Goal: Transaction & Acquisition: Purchase product/service

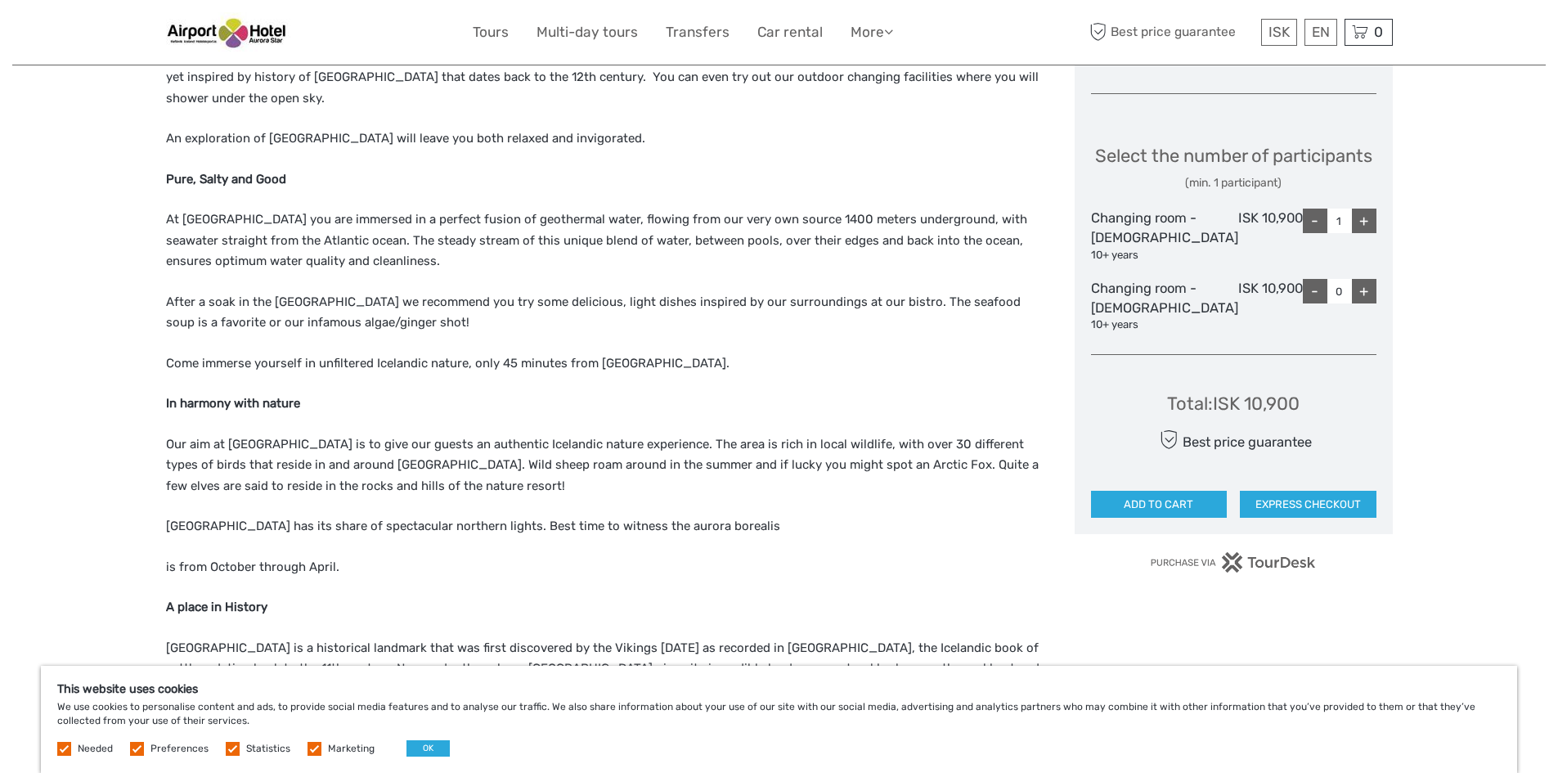
scroll to position [818, 0]
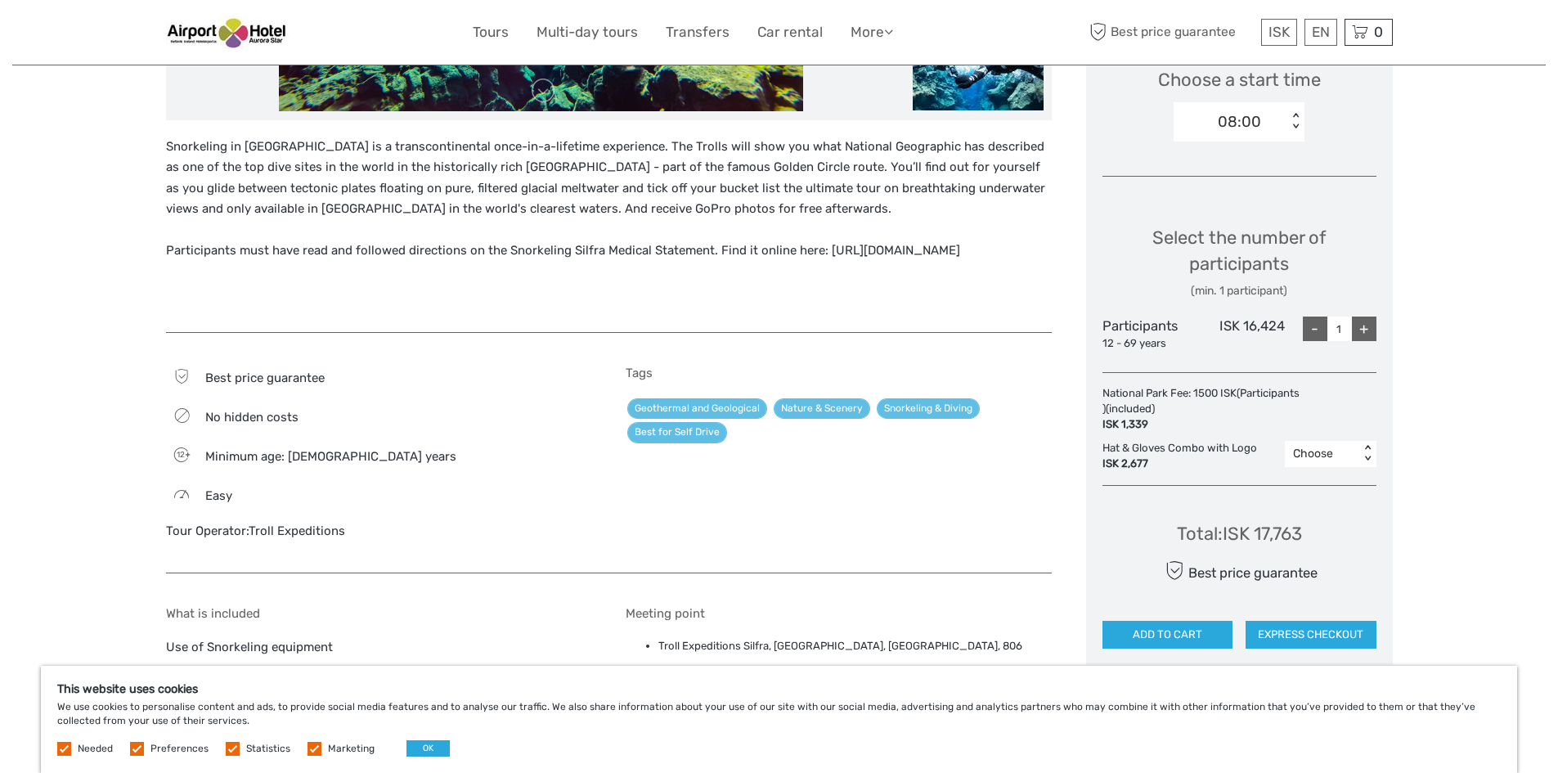
scroll to position [572, 0]
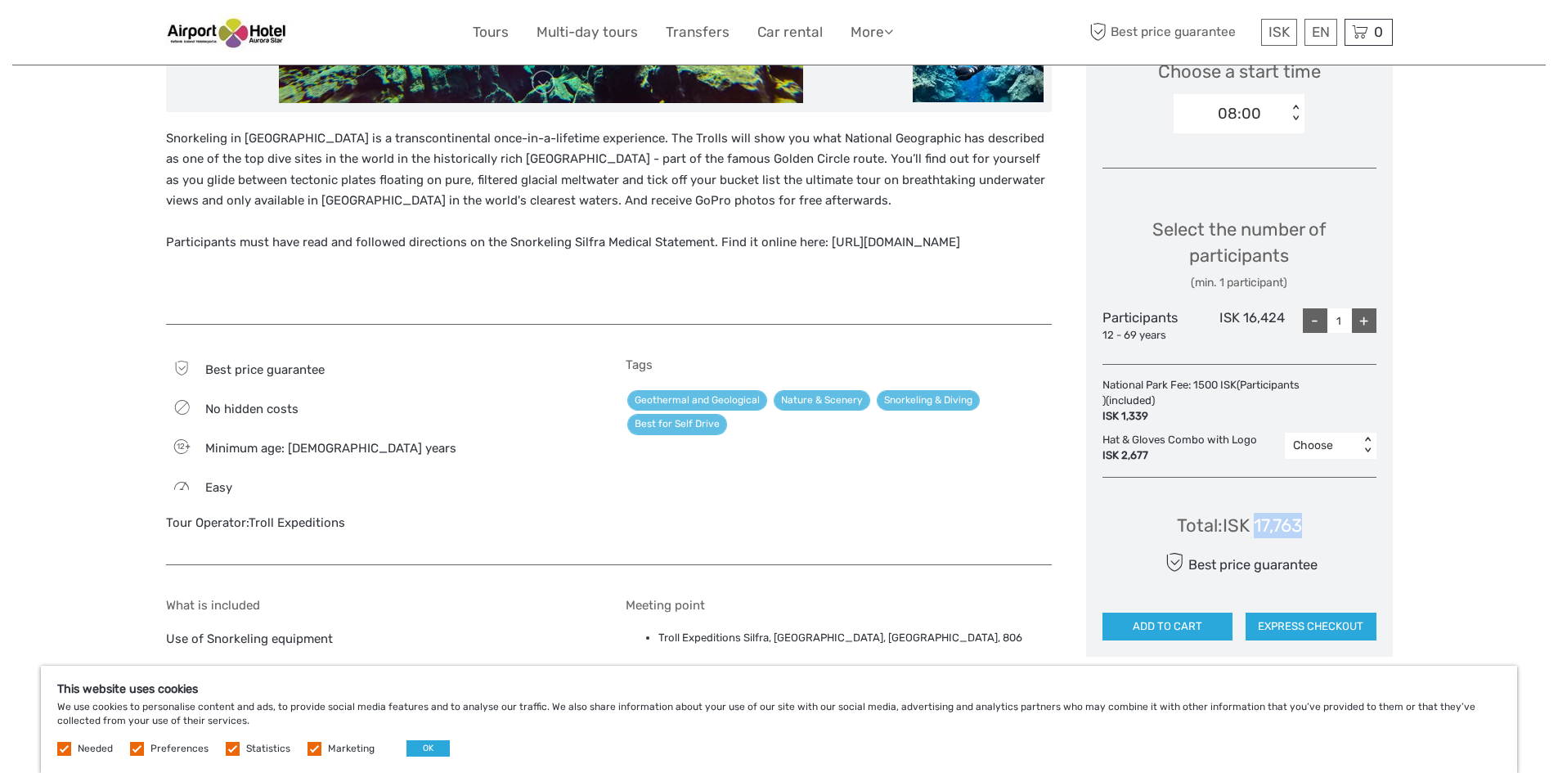
drag, startPoint x: 1319, startPoint y: 523, endPoint x: 1258, endPoint y: 519, distance: 61.4
click at [1258, 519] on div "Total : ISK 17,763 Best price guarantee ADD TO CART EXPRESS CHECKOUT" at bounding box center [1239, 566] width 274 height 150
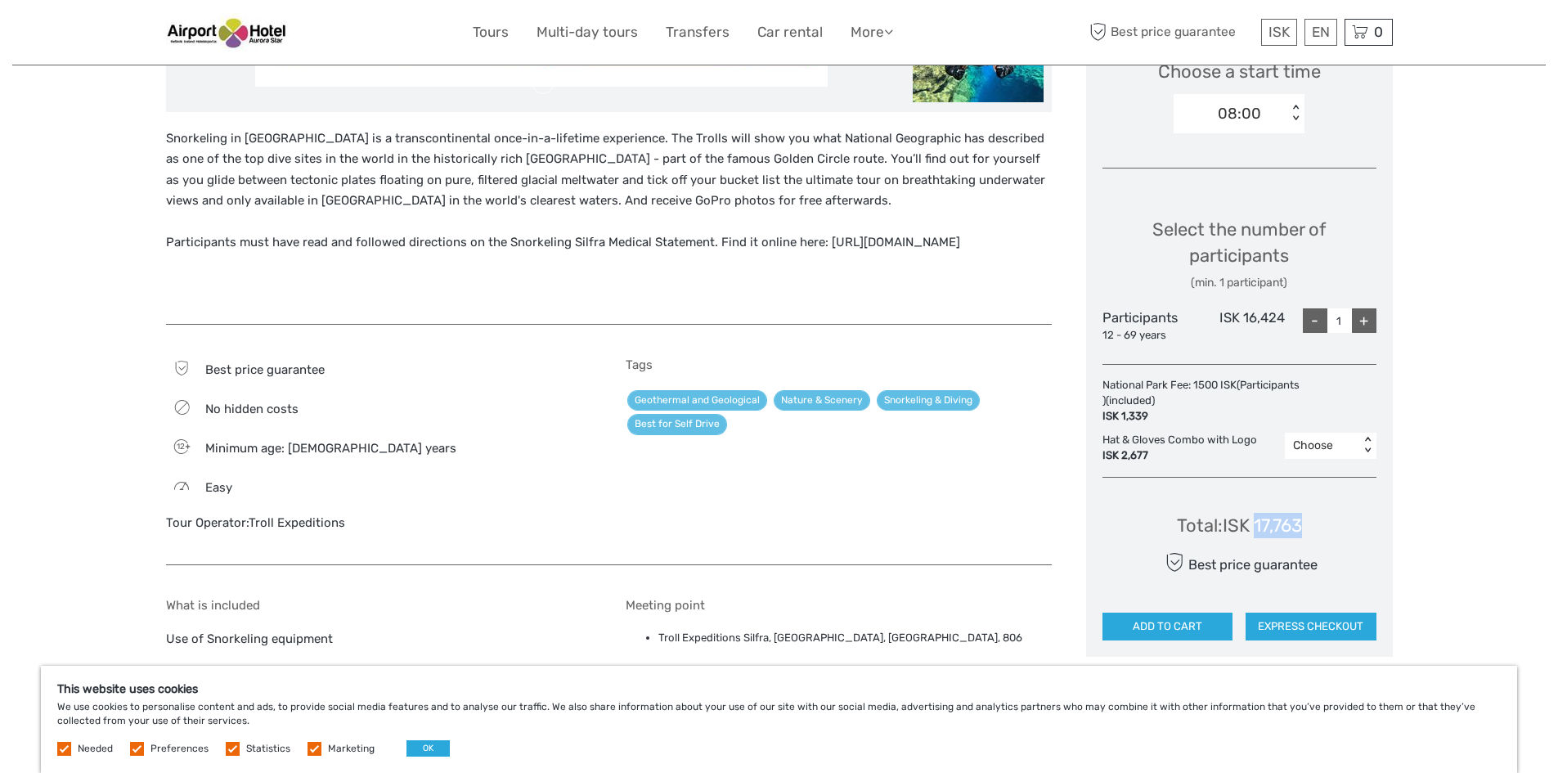
copy div "17,763"
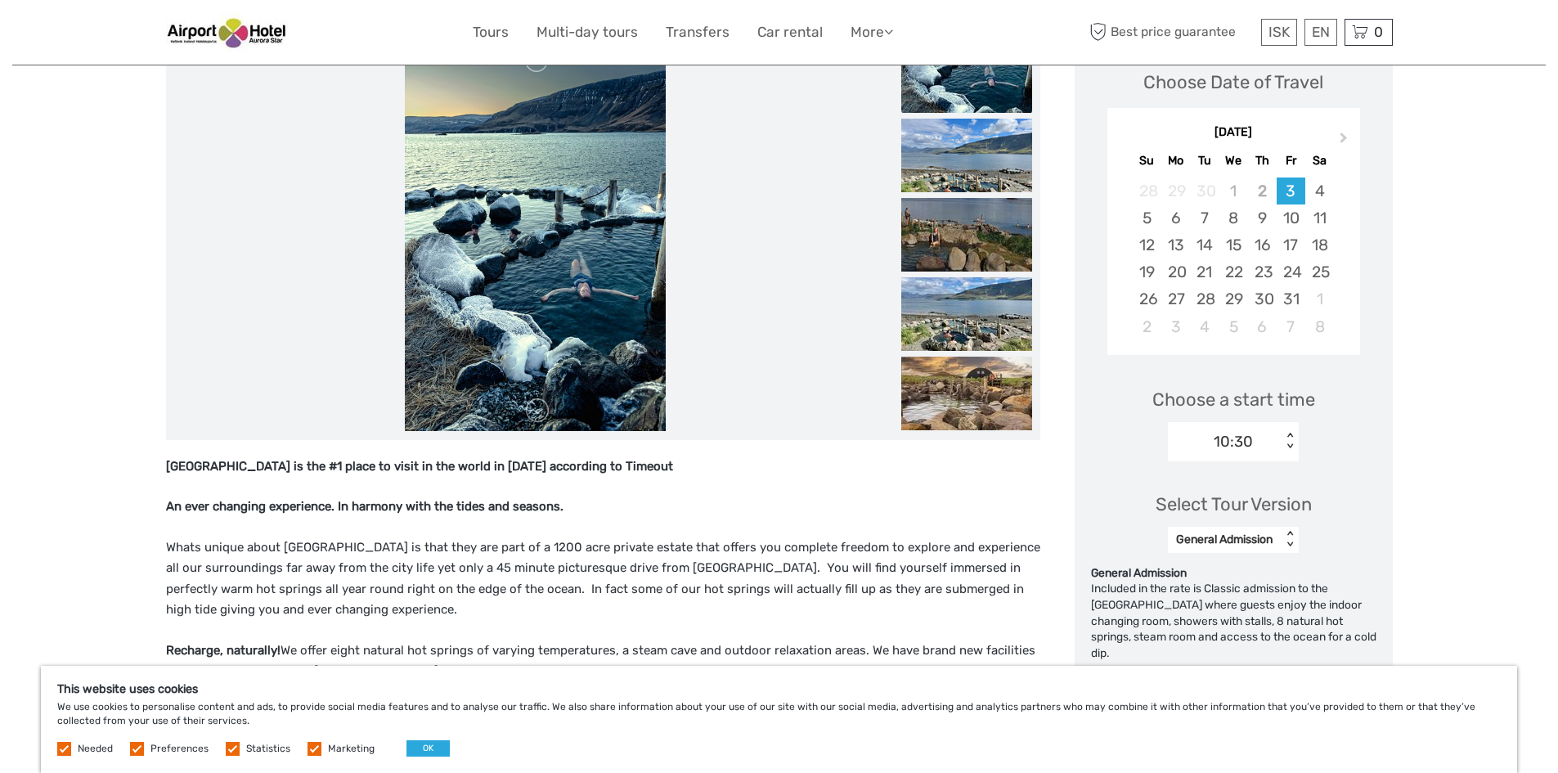
scroll to position [245, 0]
click at [999, 410] on img at bounding box center [966, 393] width 131 height 74
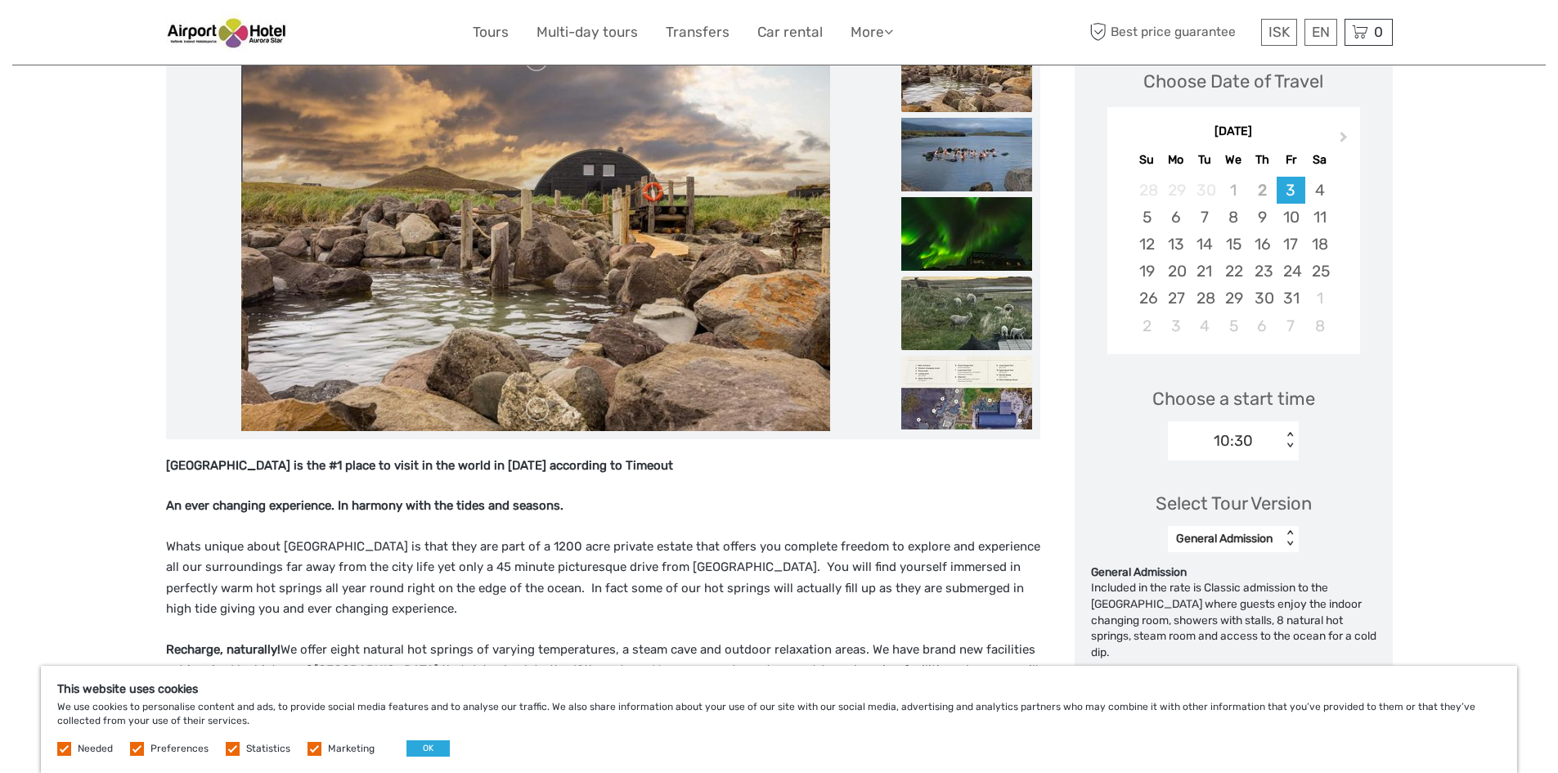
click at [1008, 314] on img at bounding box center [966, 313] width 131 height 74
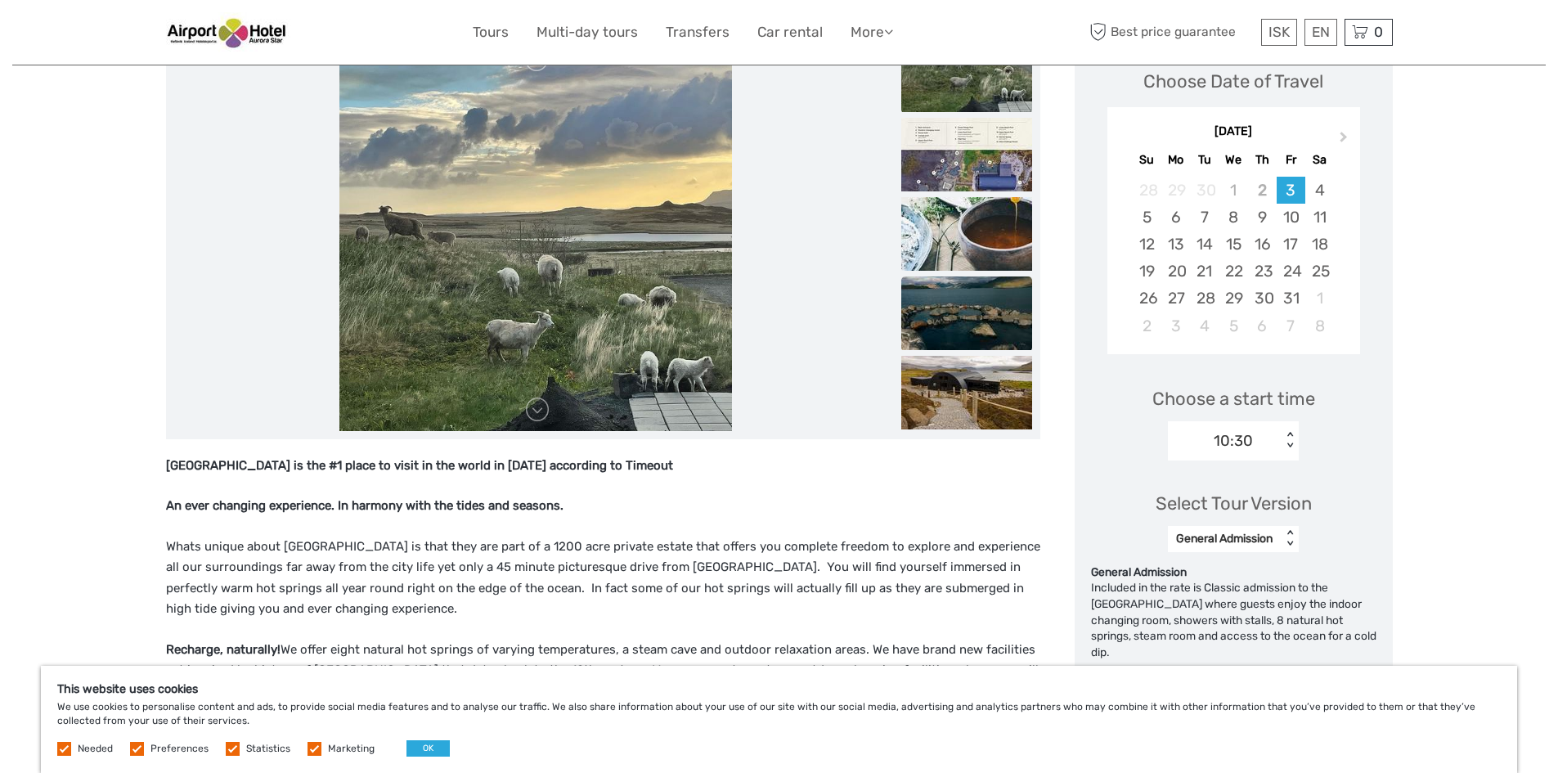
click at [982, 276] on img at bounding box center [966, 313] width 131 height 74
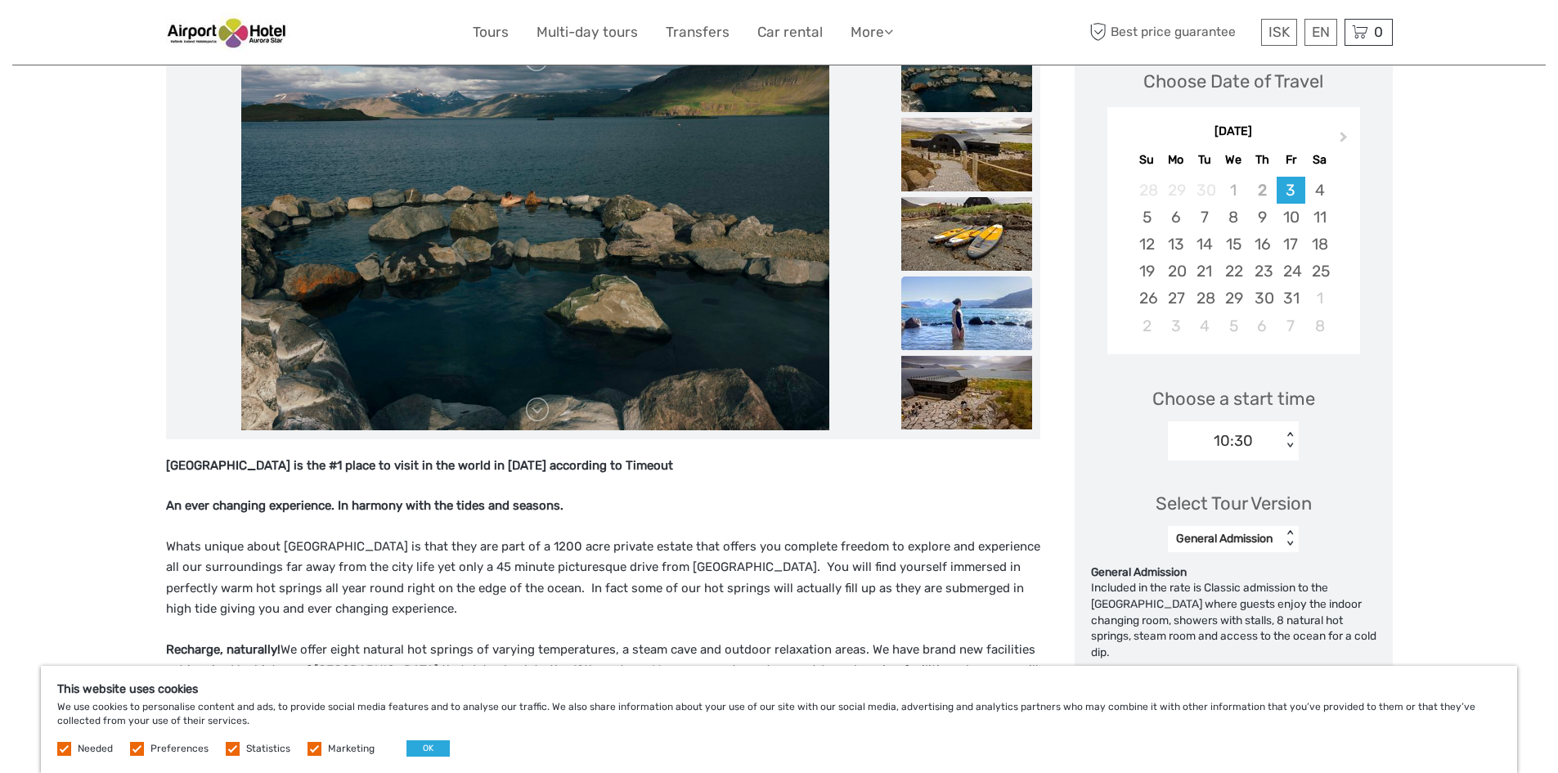
click at [1013, 340] on img at bounding box center [966, 313] width 131 height 74
